Goal: Check status: Check status

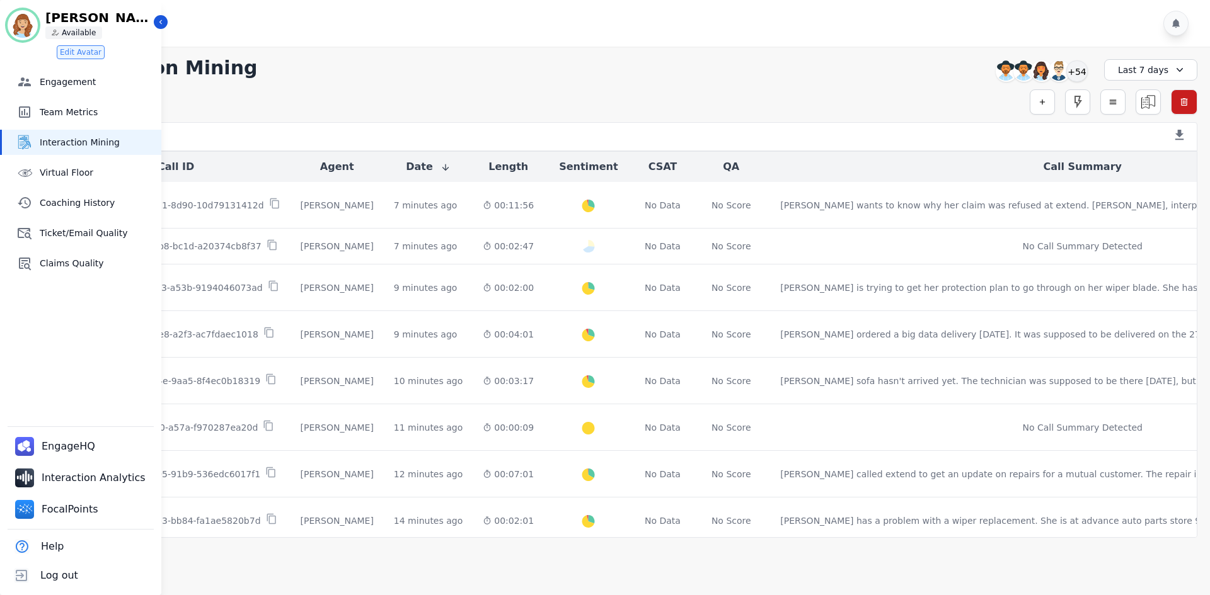
click at [152, 25] on div "[PERSON_NAME] ID: [PERSON_NAME] Available" at bounding box center [81, 25] width 146 height 30
click at [155, 24] on button "Icon description" at bounding box center [161, 22] width 14 height 14
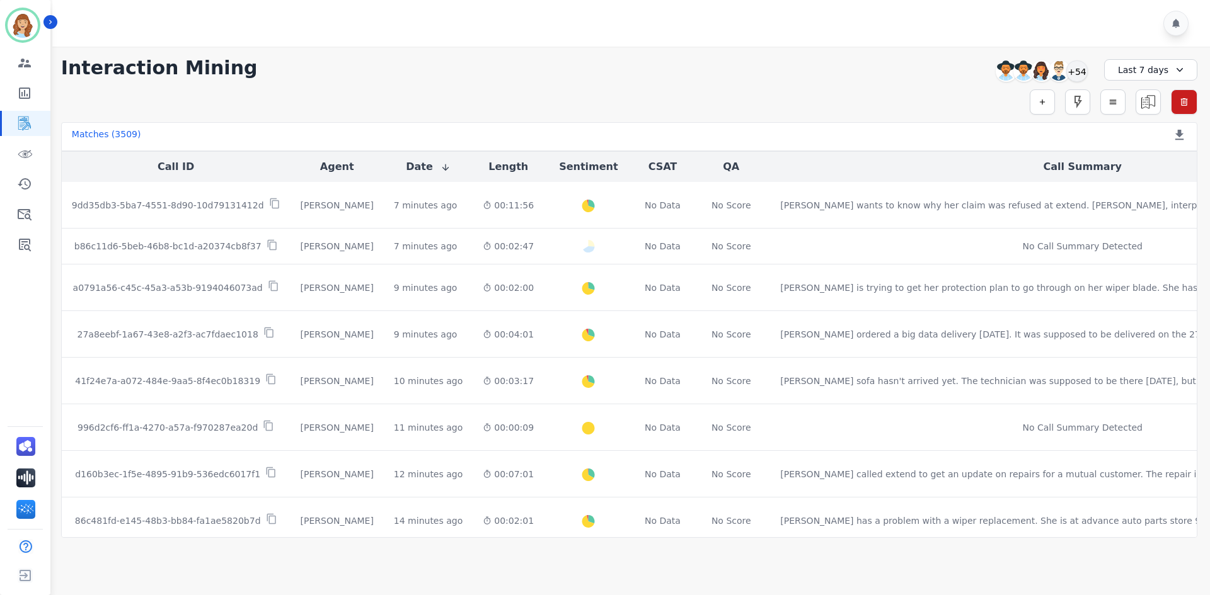
click at [58, 23] on div at bounding box center [632, 23] width 1161 height 47
click at [643, 99] on div "Simple Search Metric Search Advanced Search Saved Rules Clear Filters" at bounding box center [629, 101] width 1136 height 25
click at [42, 13] on div "[PERSON_NAME] ID: Sherry_Hesek" at bounding box center [25, 25] width 35 height 30
click at [46, 17] on button "Icon description" at bounding box center [50, 22] width 14 height 14
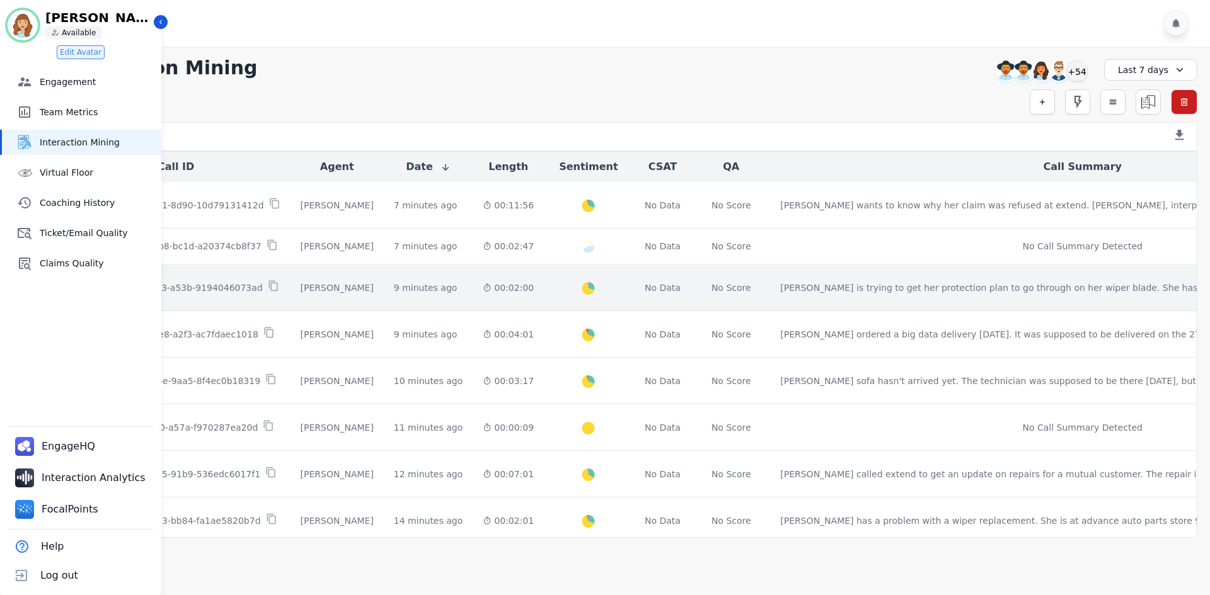
click at [410, 265] on td "9 minutes ago Start at: [DATE] 7:59am" at bounding box center [428, 288] width 89 height 47
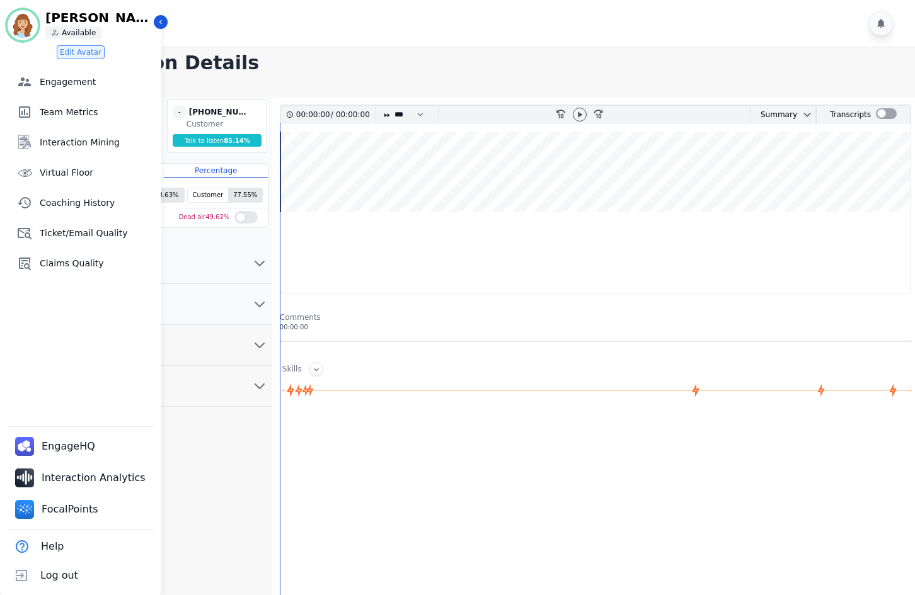
click at [667, 450] on div at bounding box center [597, 544] width 634 height 252
click at [173, 23] on div at bounding box center [485, 23] width 867 height 47
click at [168, 23] on div at bounding box center [485, 23] width 867 height 47
click at [163, 23] on icon "Sidebar" at bounding box center [160, 22] width 9 height 9
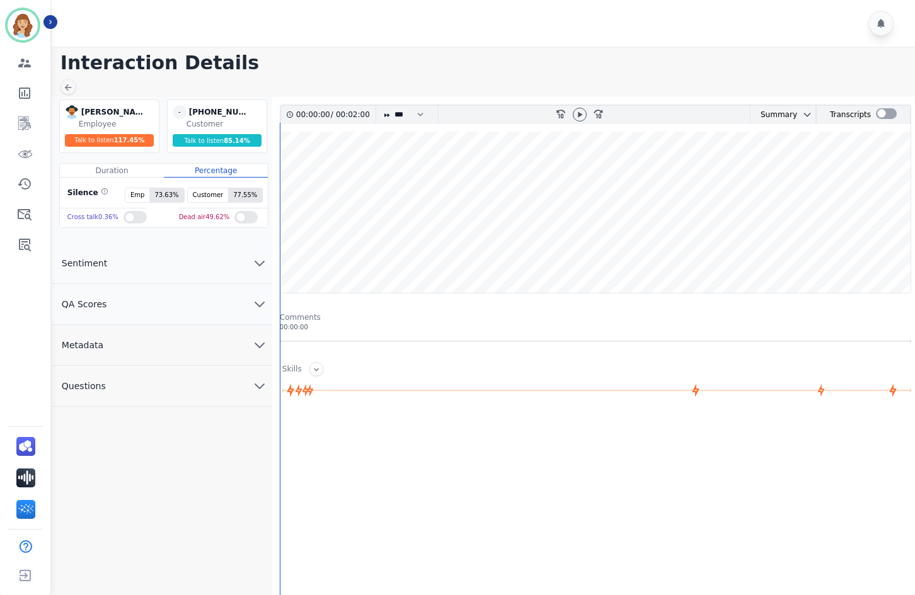
click at [84, 308] on span "QA Scores" at bounding box center [85, 304] width 66 height 13
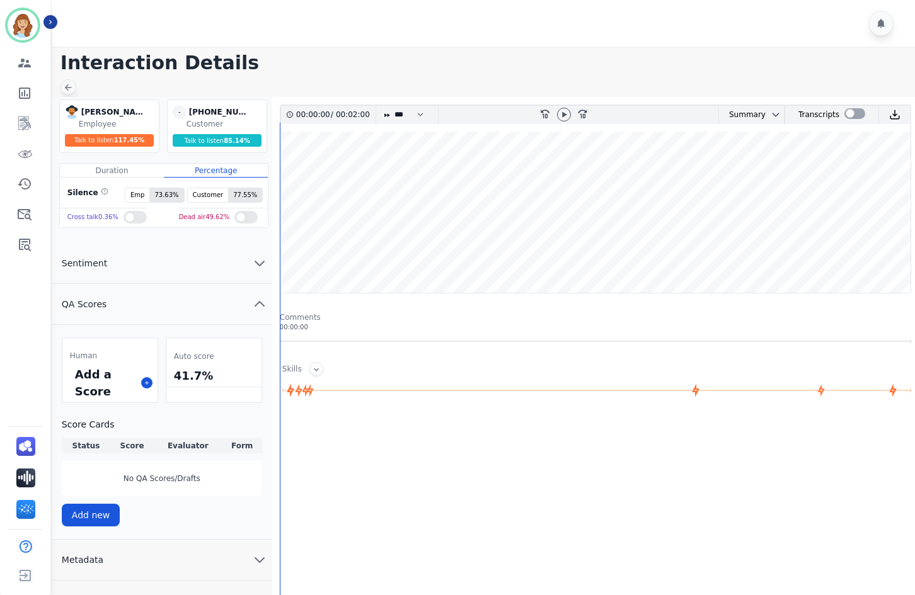
click at [73, 85] on div at bounding box center [68, 86] width 16 height 15
